Goal: Transaction & Acquisition: Purchase product/service

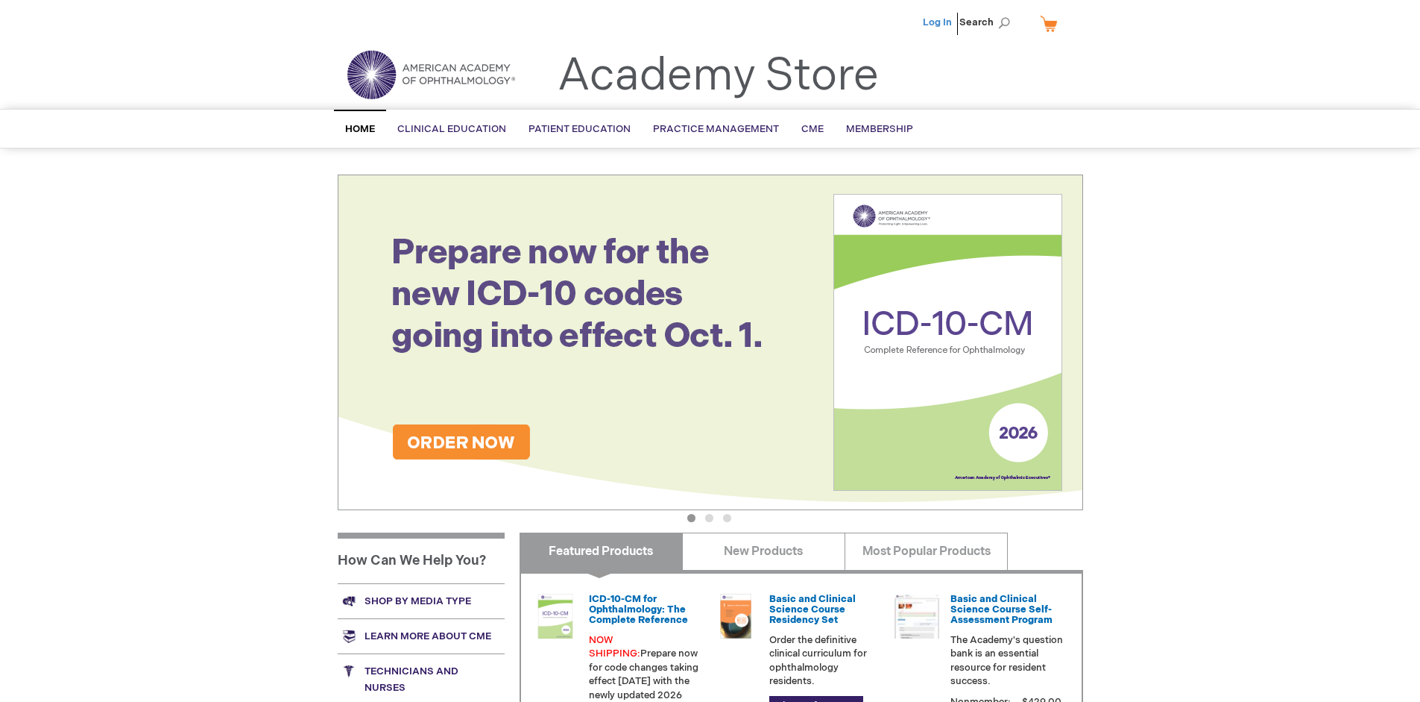
click at [939, 22] on link "Log In" at bounding box center [937, 22] width 29 height 12
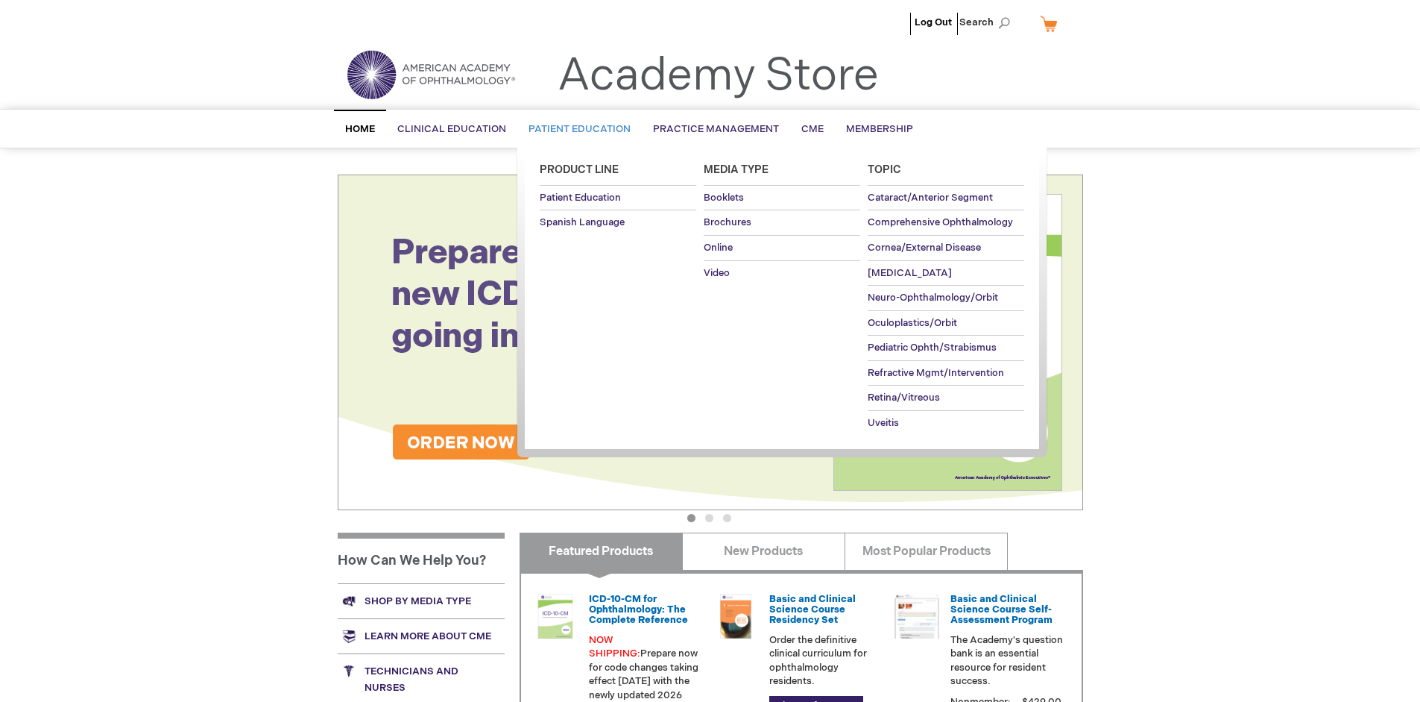
click at [576, 129] on span "Patient Education" at bounding box center [580, 129] width 102 height 12
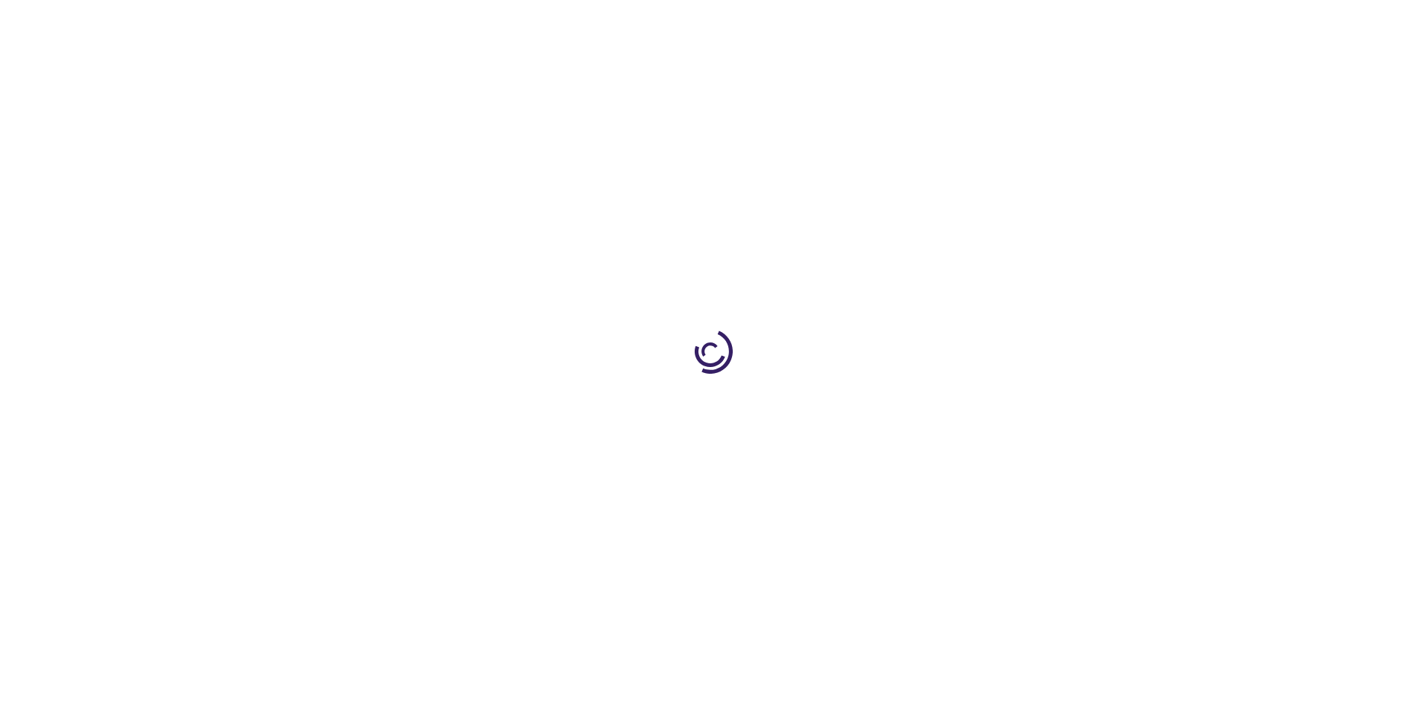
click at [940, 403] on span "Add to Cart" at bounding box center [932, 402] width 61 height 14
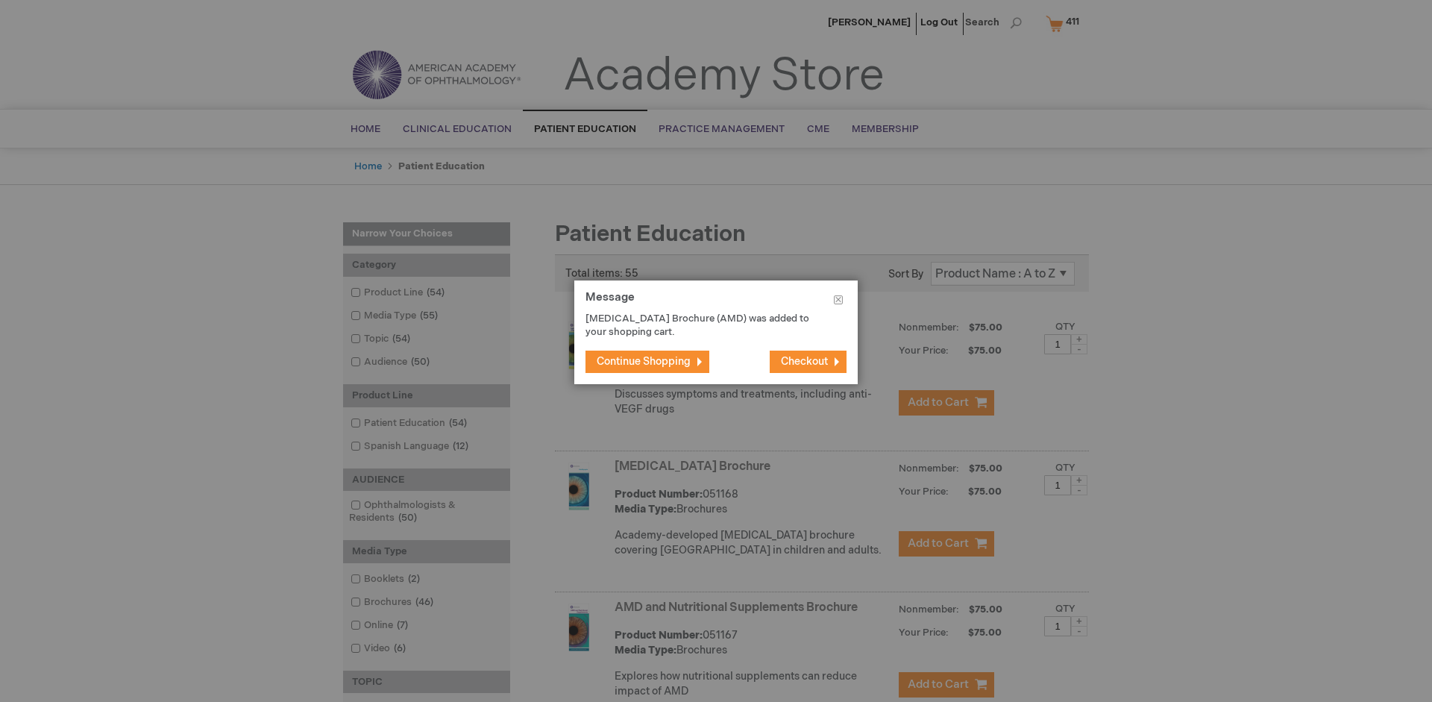
click at [643, 361] on span "Continue Shopping" at bounding box center [643, 361] width 94 height 13
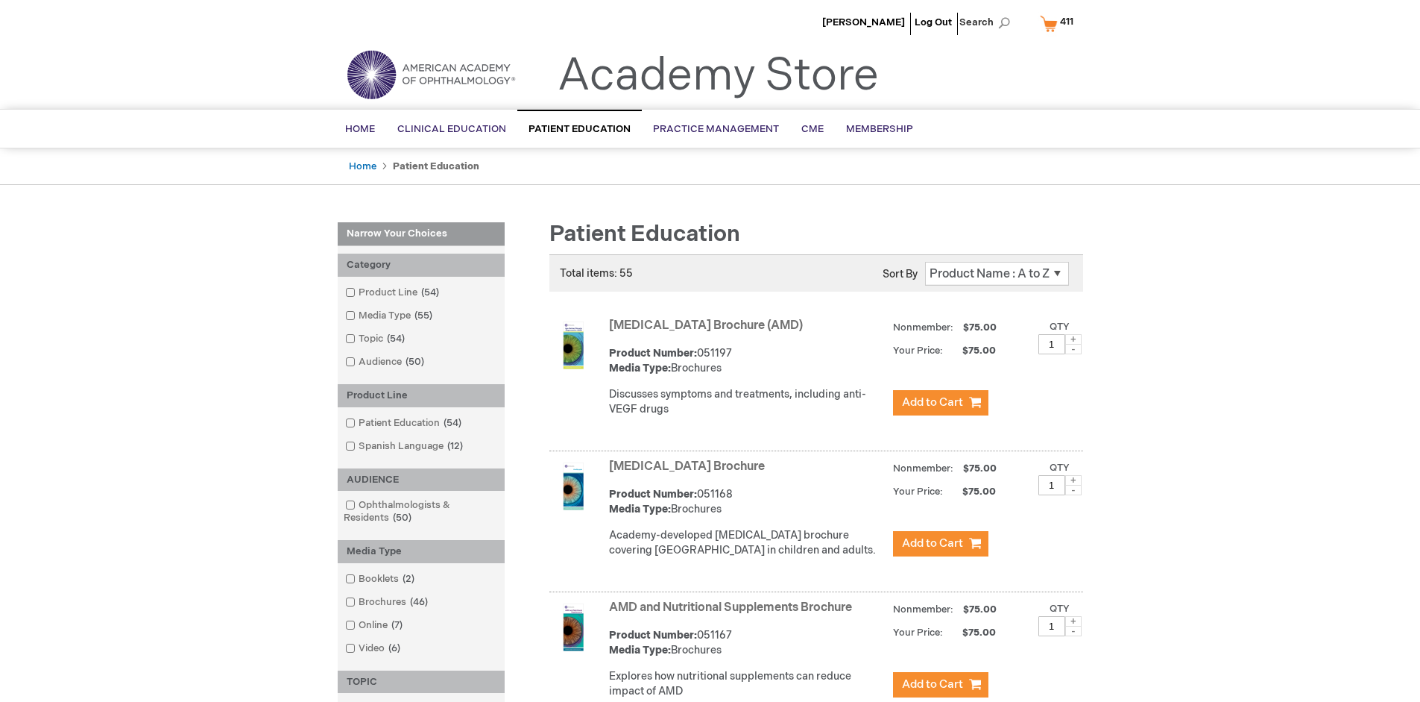
click at [734, 614] on link "AMD and Nutritional Supplements Brochure" at bounding box center [730, 607] width 243 height 14
